Goal: Task Accomplishment & Management: Manage account settings

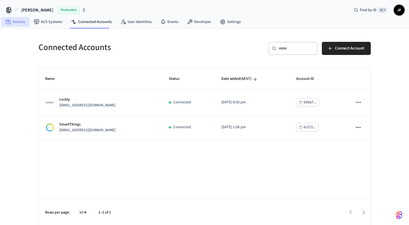
click at [20, 19] on link "Devices" at bounding box center [15, 22] width 28 height 10
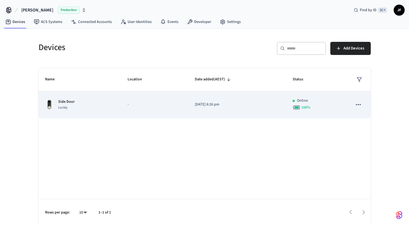
click at [100, 105] on div "Side Door Lockly" at bounding box center [79, 104] width 69 height 11
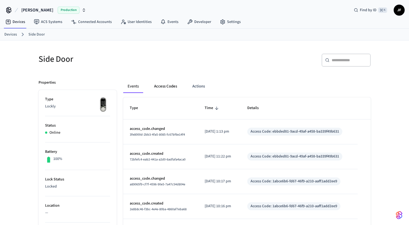
click at [169, 87] on button "Access Codes" at bounding box center [166, 86] width 32 height 13
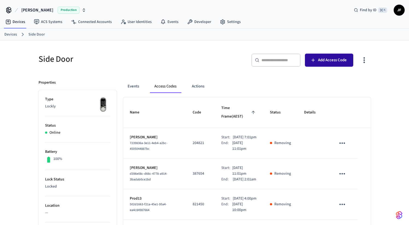
click at [341, 57] on span "Add Access Code" at bounding box center [332, 60] width 29 height 7
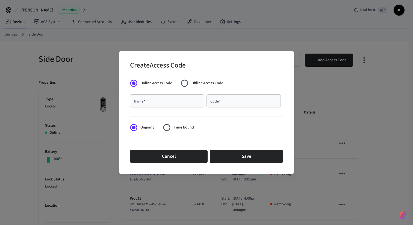
click at [179, 98] on input "Name   *" at bounding box center [167, 100] width 68 height 5
type input "**********"
paste input "******"
type input "******"
click at [177, 129] on span "Time bound" at bounding box center [184, 128] width 20 height 6
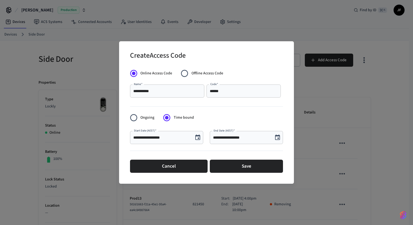
click at [175, 138] on input "**********" at bounding box center [161, 137] width 57 height 5
click at [198, 139] on icon "Choose date, selected date is Aug 22, 2025" at bounding box center [197, 136] width 5 height 5
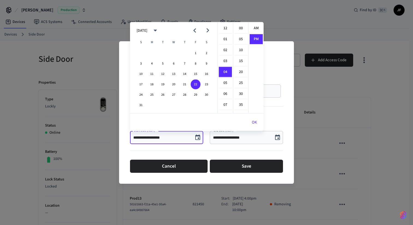
scroll to position [10, 0]
click at [242, 27] on li "00" at bounding box center [240, 28] width 13 height 10
click at [225, 64] on li "07" at bounding box center [225, 61] width 13 height 10
type input "**********"
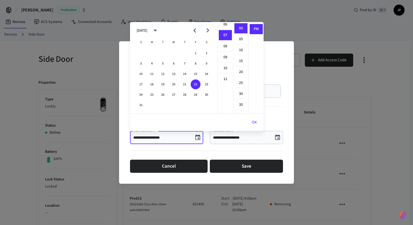
scroll to position [77, 0]
click at [251, 118] on button "OK" at bounding box center [254, 122] width 18 height 13
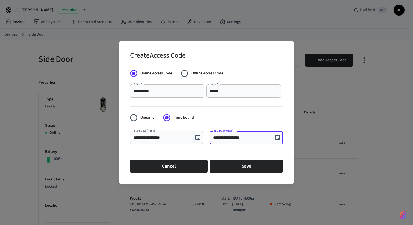
click at [244, 139] on input "**********" at bounding box center [241, 137] width 57 height 5
click at [221, 137] on input "**********" at bounding box center [241, 137] width 57 height 5
click at [278, 138] on icon "Choose date, selected date is Aug 22, 2025" at bounding box center [277, 136] width 5 height 5
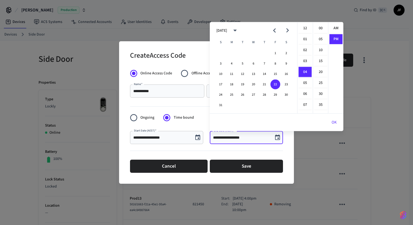
scroll to position [10, 0]
click at [285, 87] on button "23" at bounding box center [286, 85] width 10 height 10
click at [305, 30] on li "12" at bounding box center [305, 28] width 13 height 10
click at [317, 28] on li "00" at bounding box center [320, 28] width 13 height 10
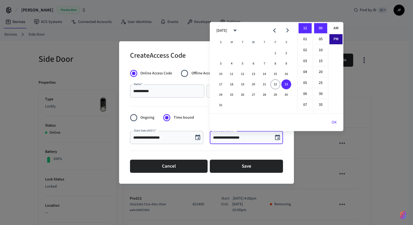
click at [336, 28] on li "AM" at bounding box center [336, 28] width 13 height 10
type input "**********"
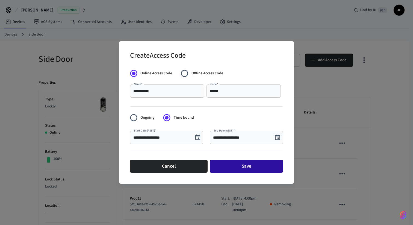
click at [240, 169] on button "Save" at bounding box center [246, 166] width 73 height 13
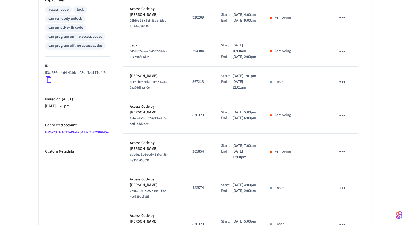
scroll to position [284, 0]
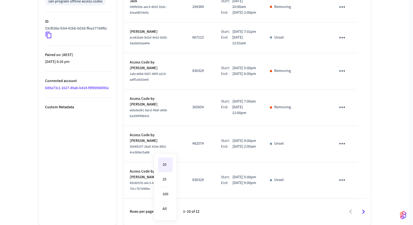
click at [306, 170] on div at bounding box center [206, 112] width 413 height 225
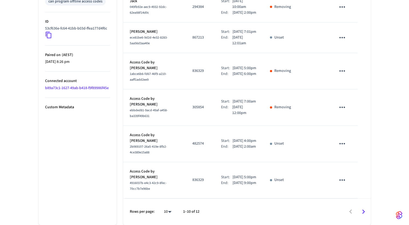
click at [339, 180] on icon "sticky table" at bounding box center [342, 180] width 8 height 8
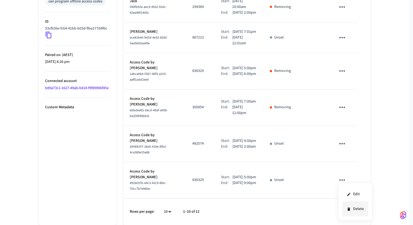
click at [345, 204] on li "Delete" at bounding box center [355, 209] width 26 height 14
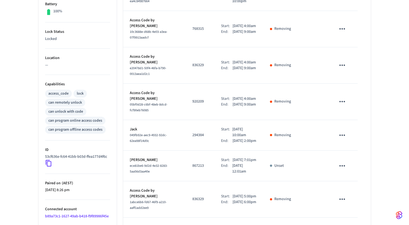
scroll to position [0, 0]
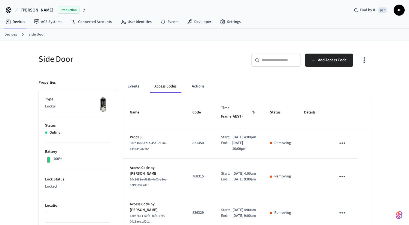
click at [202, 16] on nav "Devices ACS Systems Connected Accounts User Identities Events Developer Settings" at bounding box center [123, 22] width 244 height 13
click at [199, 25] on link "Developer" at bounding box center [199, 22] width 33 height 10
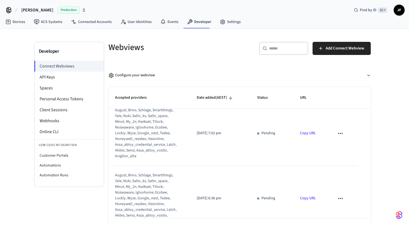
scroll to position [542, 0]
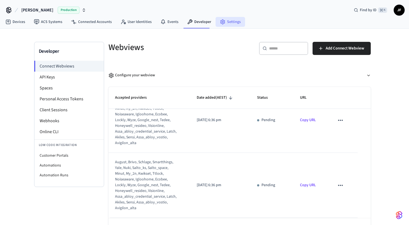
click at [225, 23] on link "Settings" at bounding box center [231, 22] width 30 height 10
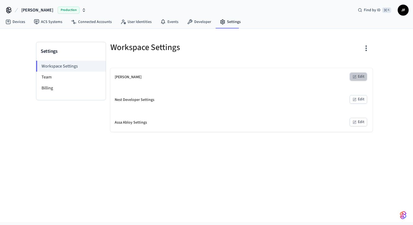
click at [364, 73] on button "Edit" at bounding box center [358, 76] width 17 height 8
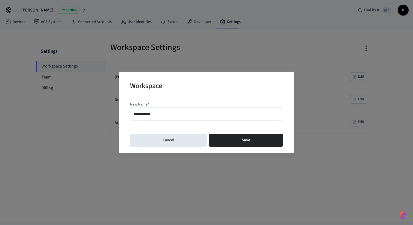
click at [148, 148] on div "**********" at bounding box center [206, 112] width 175 height 81
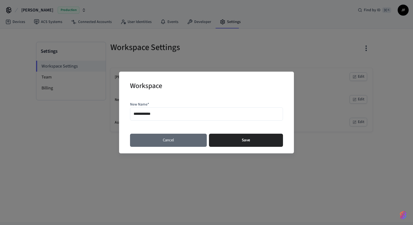
click at [158, 140] on button "Cancel" at bounding box center [168, 140] width 77 height 13
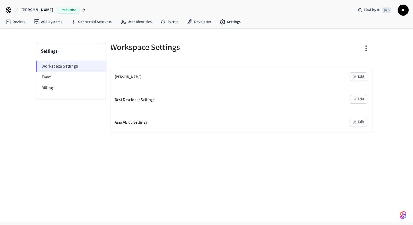
click at [58, 70] on li "Workspace Settings" at bounding box center [71, 66] width 70 height 11
click at [83, 22] on link "Connected Accounts" at bounding box center [91, 22] width 49 height 10
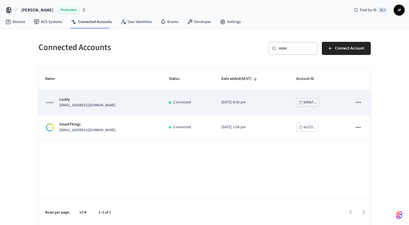
click at [359, 97] on button "sticky table" at bounding box center [358, 101] width 11 height 11
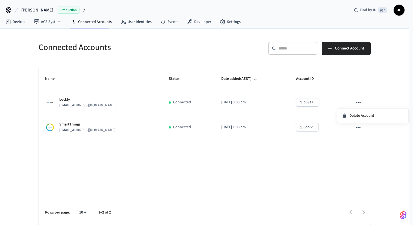
click at [243, 65] on div at bounding box center [206, 112] width 413 height 225
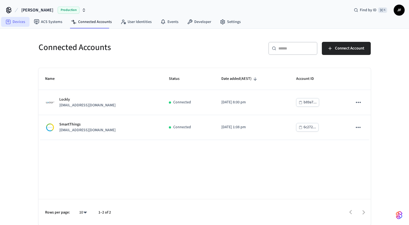
click at [16, 25] on link "Devices" at bounding box center [15, 22] width 28 height 10
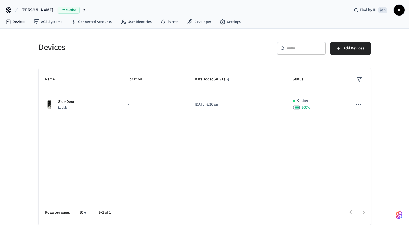
click at [371, 106] on div "Devices ​ ​ Add Devices Name Location Date added (AEST) Status Side Door Lockly…" at bounding box center [204, 130] width 341 height 190
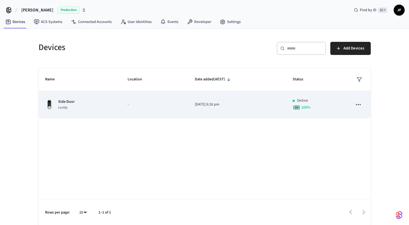
click at [358, 106] on icon "sticky table" at bounding box center [358, 104] width 7 height 7
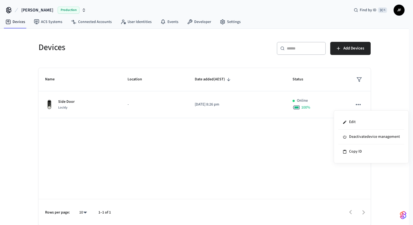
click at [301, 101] on div at bounding box center [206, 112] width 413 height 225
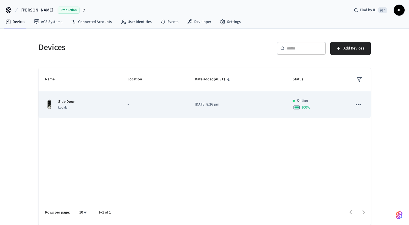
click at [234, 109] on td "[DATE] 8:26 pm" at bounding box center [237, 104] width 98 height 27
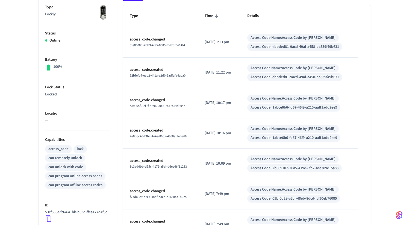
scroll to position [59, 0]
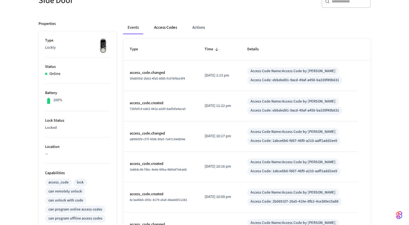
click at [160, 27] on button "Access Codes" at bounding box center [166, 27] width 32 height 13
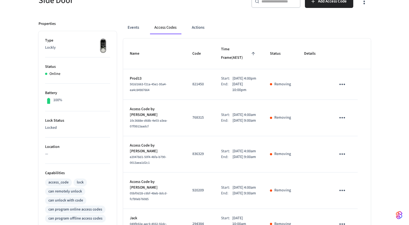
scroll to position [284, 0]
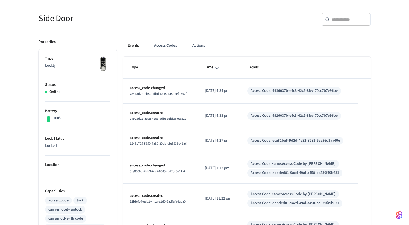
scroll to position [32, 0]
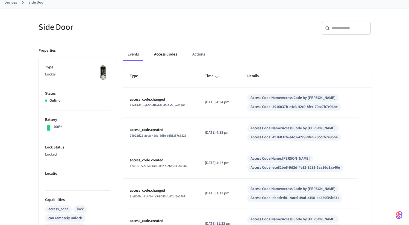
click at [166, 53] on button "Access Codes" at bounding box center [166, 54] width 32 height 13
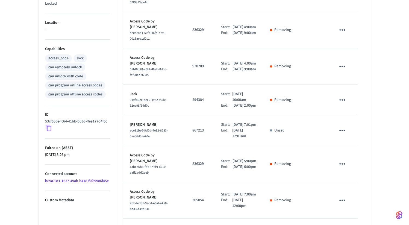
scroll to position [284, 0]
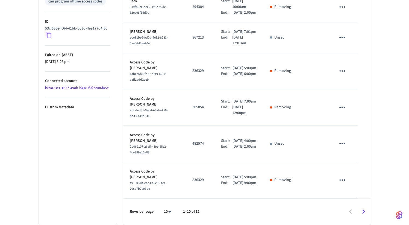
click at [362, 211] on icon "Go to next page" at bounding box center [363, 211] width 8 height 8
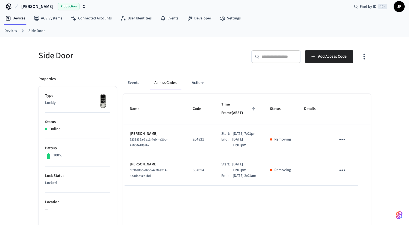
scroll to position [0, 0]
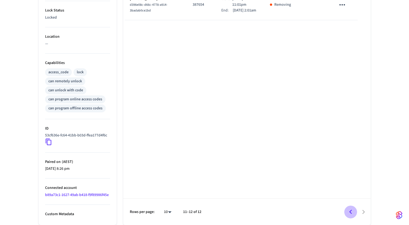
click at [349, 211] on icon "Go to previous page" at bounding box center [351, 212] width 8 height 8
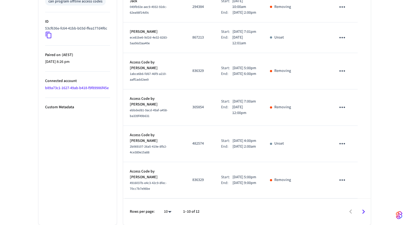
scroll to position [284, 0]
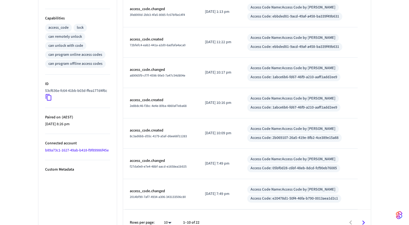
scroll to position [224, 0]
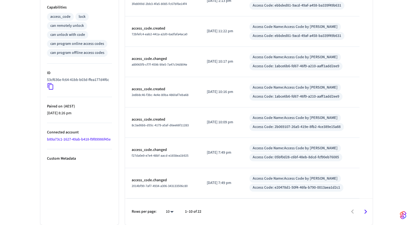
click at [169, 212] on body "[PERSON_NAME] Production Find by ID ⌘ K JF Devices ACS Systems Connected Accoun…" at bounding box center [206, 0] width 413 height 449
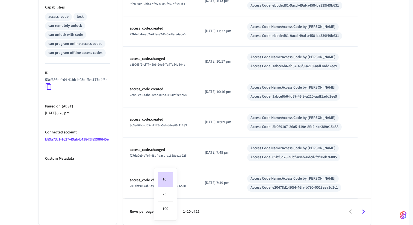
click at [206, 208] on div at bounding box center [206, 112] width 413 height 225
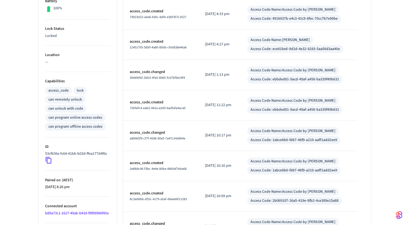
scroll to position [0, 0]
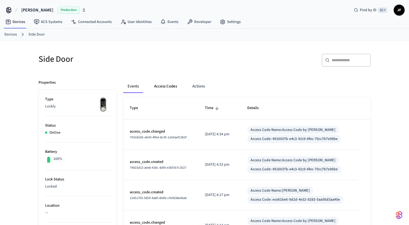
click at [164, 88] on button "Access Codes" at bounding box center [166, 86] width 32 height 13
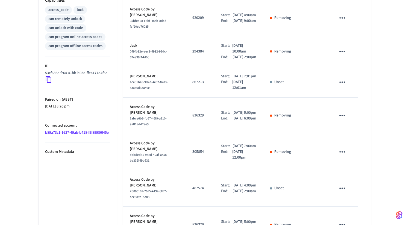
scroll to position [284, 0]
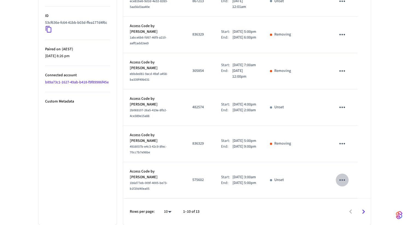
click at [342, 180] on icon "sticky table" at bounding box center [342, 179] width 6 height 1
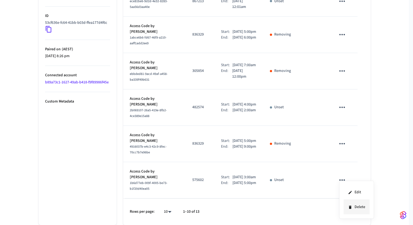
click at [353, 208] on li "Delete" at bounding box center [357, 207] width 26 height 14
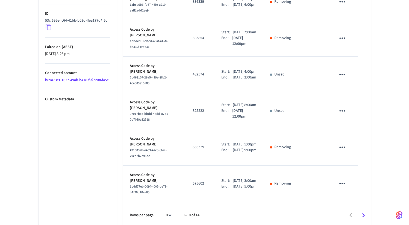
scroll to position [284, 0]
click at [344, 71] on icon "sticky table" at bounding box center [342, 74] width 8 height 8
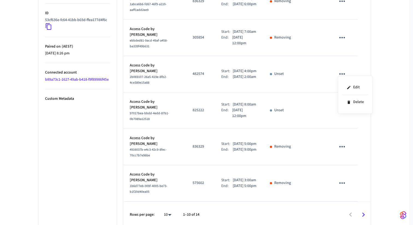
click at [309, 109] on div at bounding box center [206, 112] width 413 height 225
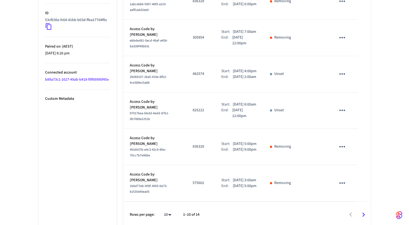
click at [345, 108] on icon "sticky table" at bounding box center [342, 110] width 8 height 8
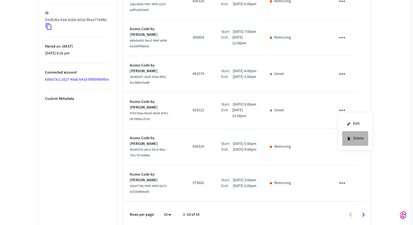
click at [347, 141] on li "Delete" at bounding box center [355, 138] width 26 height 14
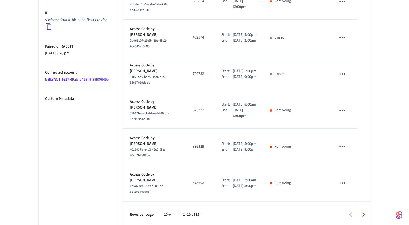
click at [339, 71] on icon "sticky table" at bounding box center [342, 74] width 8 height 8
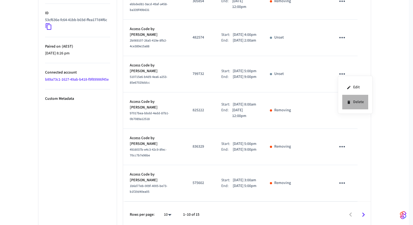
click at [347, 102] on icon at bounding box center [349, 102] width 4 height 4
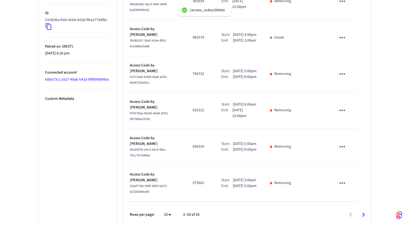
click at [345, 37] on icon "sticky table" at bounding box center [342, 37] width 6 height 1
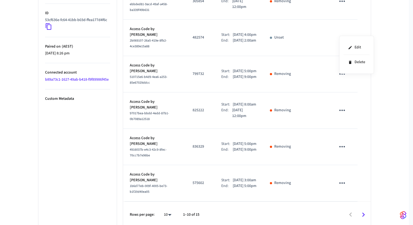
click at [310, 40] on div at bounding box center [206, 112] width 413 height 225
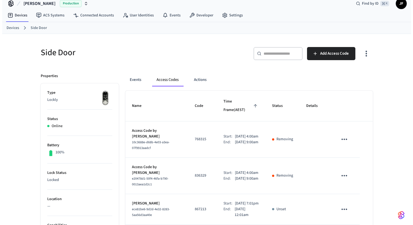
scroll to position [0, 0]
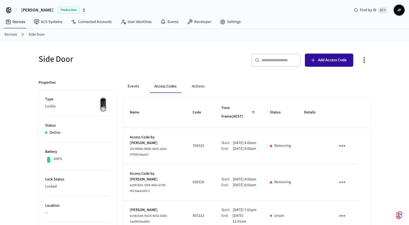
click at [311, 64] on button "Add Access Code" at bounding box center [329, 60] width 48 height 13
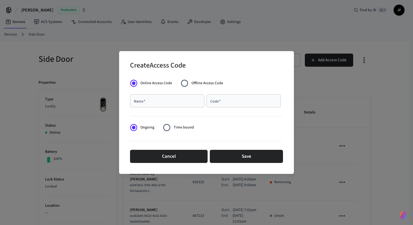
click at [179, 96] on div "Name   *" at bounding box center [167, 100] width 74 height 13
type input "*"
type input "*****"
click at [181, 128] on span "Time bound" at bounding box center [184, 128] width 20 height 6
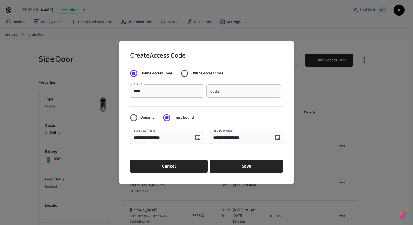
click at [178, 138] on input "**********" at bounding box center [161, 137] width 57 height 5
click at [199, 136] on icon "Choose date, selected date is Aug 22, 2025" at bounding box center [197, 136] width 5 height 5
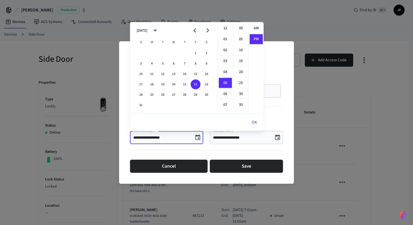
scroll to position [10, 0]
click at [225, 51] on li "07" at bounding box center [225, 50] width 13 height 10
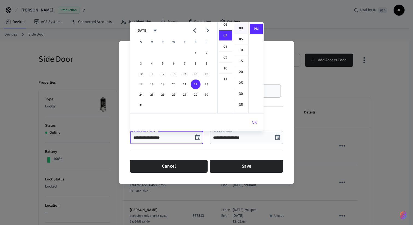
scroll to position [77, 0]
click at [238, 31] on li "00" at bounding box center [240, 28] width 13 height 10
type input "**********"
click at [257, 126] on button "OK" at bounding box center [254, 122] width 18 height 13
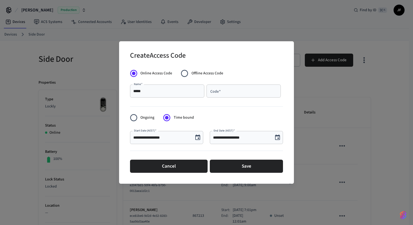
click at [242, 140] on input "**********" at bounding box center [241, 137] width 57 height 5
click at [236, 138] on input "**********" at bounding box center [241, 137] width 57 height 5
click at [279, 136] on icon "Choose date, selected date is Aug 22, 2025" at bounding box center [277, 137] width 7 height 7
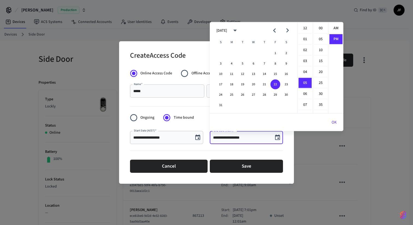
scroll to position [10, 0]
click at [284, 86] on button "23" at bounding box center [286, 85] width 10 height 10
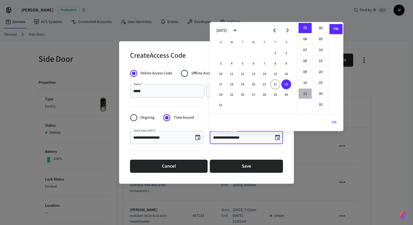
click at [303, 92] on li "11" at bounding box center [305, 94] width 13 height 10
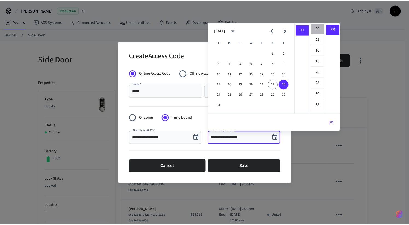
scroll to position [119, 0]
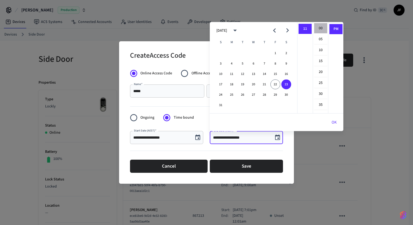
click at [321, 31] on li "00" at bounding box center [320, 28] width 13 height 10
type input "**********"
click at [334, 124] on button "OK" at bounding box center [334, 122] width 18 height 13
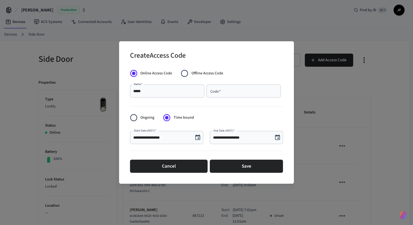
click at [215, 92] on input "Code   *" at bounding box center [244, 90] width 68 height 5
paste input "******"
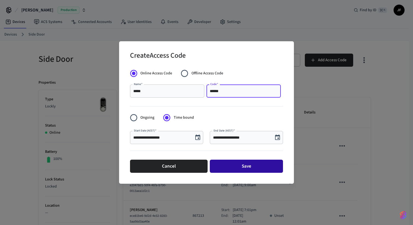
type input "******"
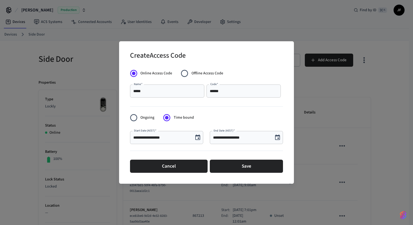
drag, startPoint x: 234, startPoint y: 172, endPoint x: 258, endPoint y: 77, distance: 98.4
click at [258, 77] on form "**********" at bounding box center [206, 121] width 153 height 108
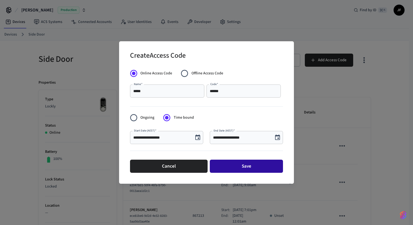
click at [234, 163] on button "Save" at bounding box center [246, 166] width 73 height 13
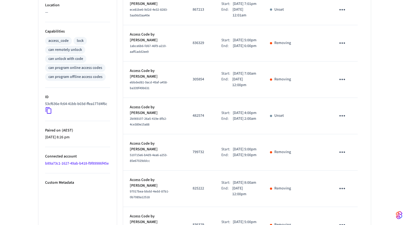
scroll to position [284, 0]
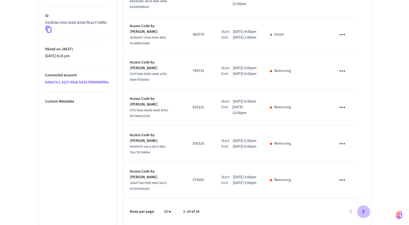
click at [362, 212] on icon "Go to next page" at bounding box center [363, 211] width 8 height 8
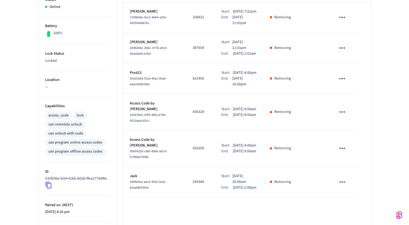
scroll to position [175, 0]
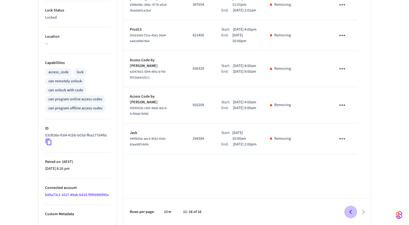
click at [348, 210] on icon "Go to previous page" at bounding box center [351, 212] width 8 height 8
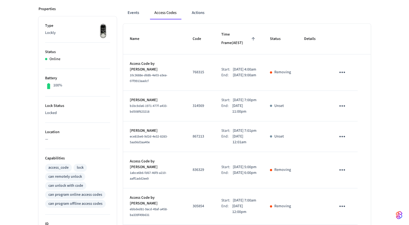
scroll to position [80, 0]
